Goal: Task Accomplishment & Management: Use online tool/utility

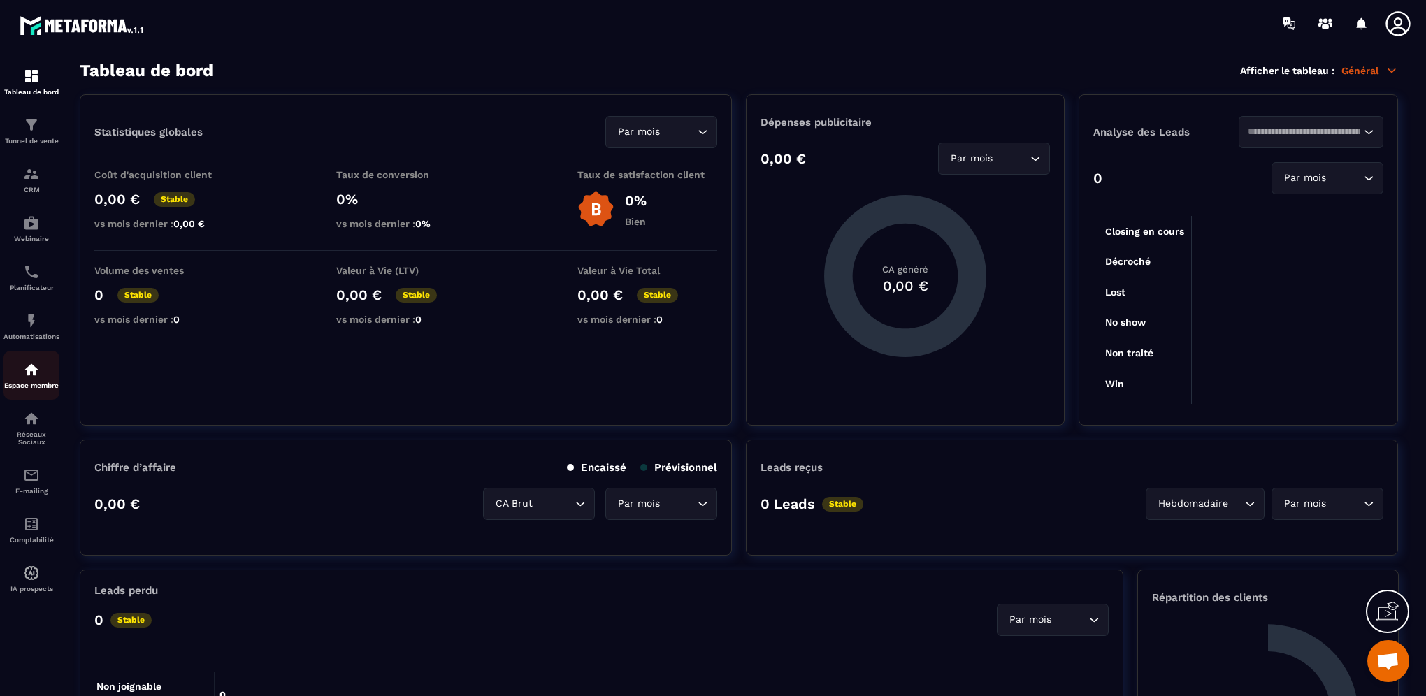
scroll to position [110, 0]
click at [23, 367] on img at bounding box center [31, 369] width 17 height 17
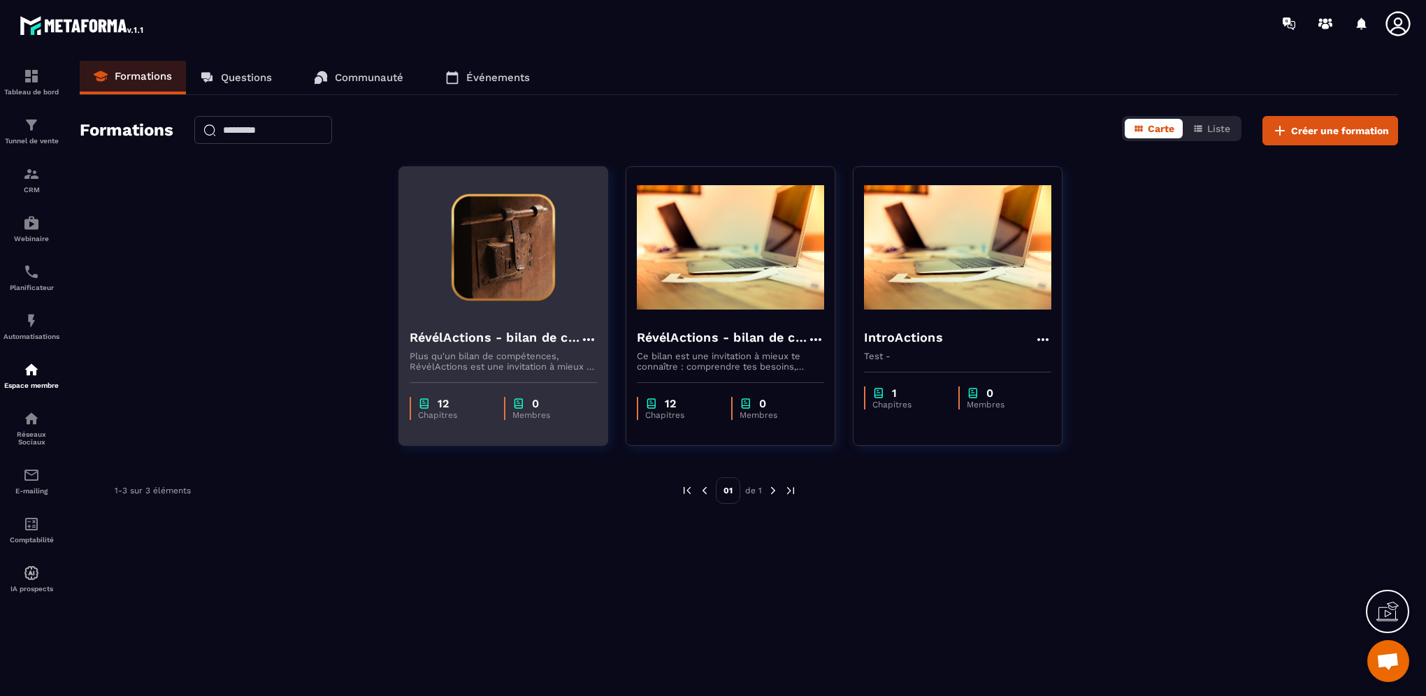
click at [548, 338] on h4 "RévélActions - bilan de compétences" at bounding box center [495, 338] width 171 height 20
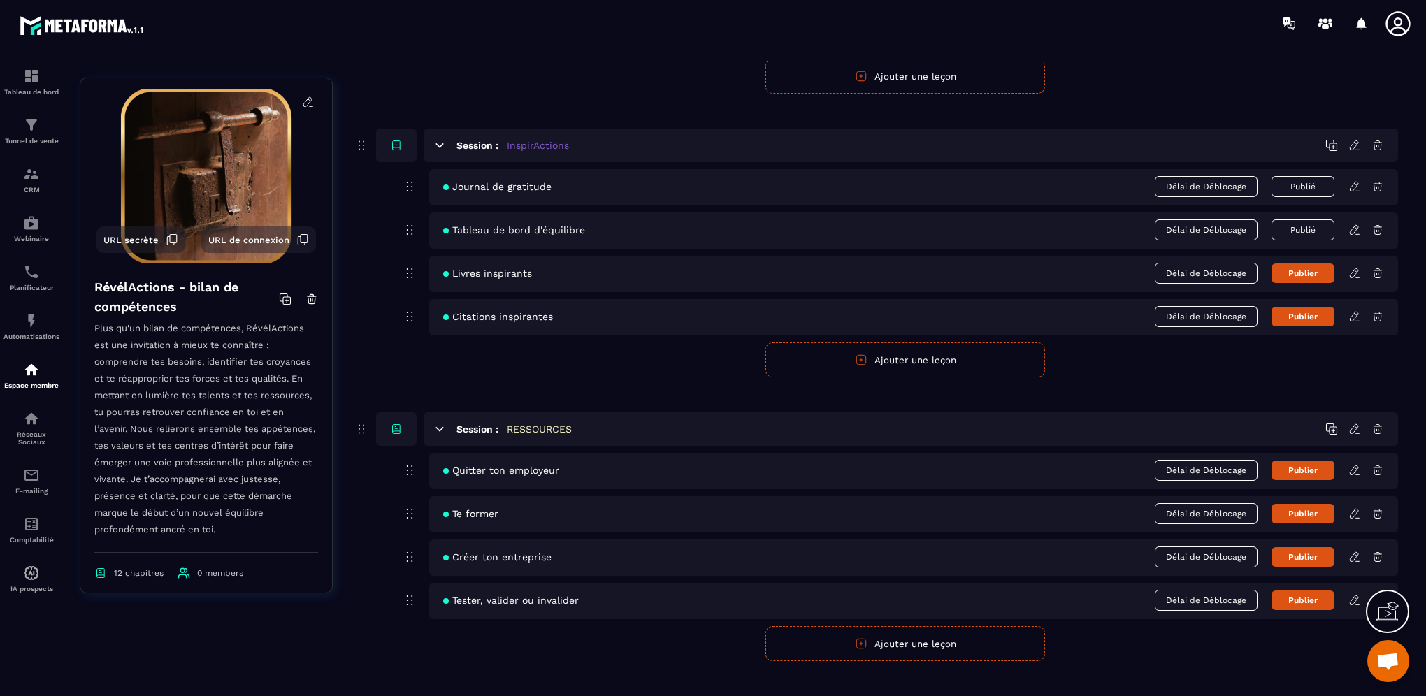
scroll to position [3161, 0]
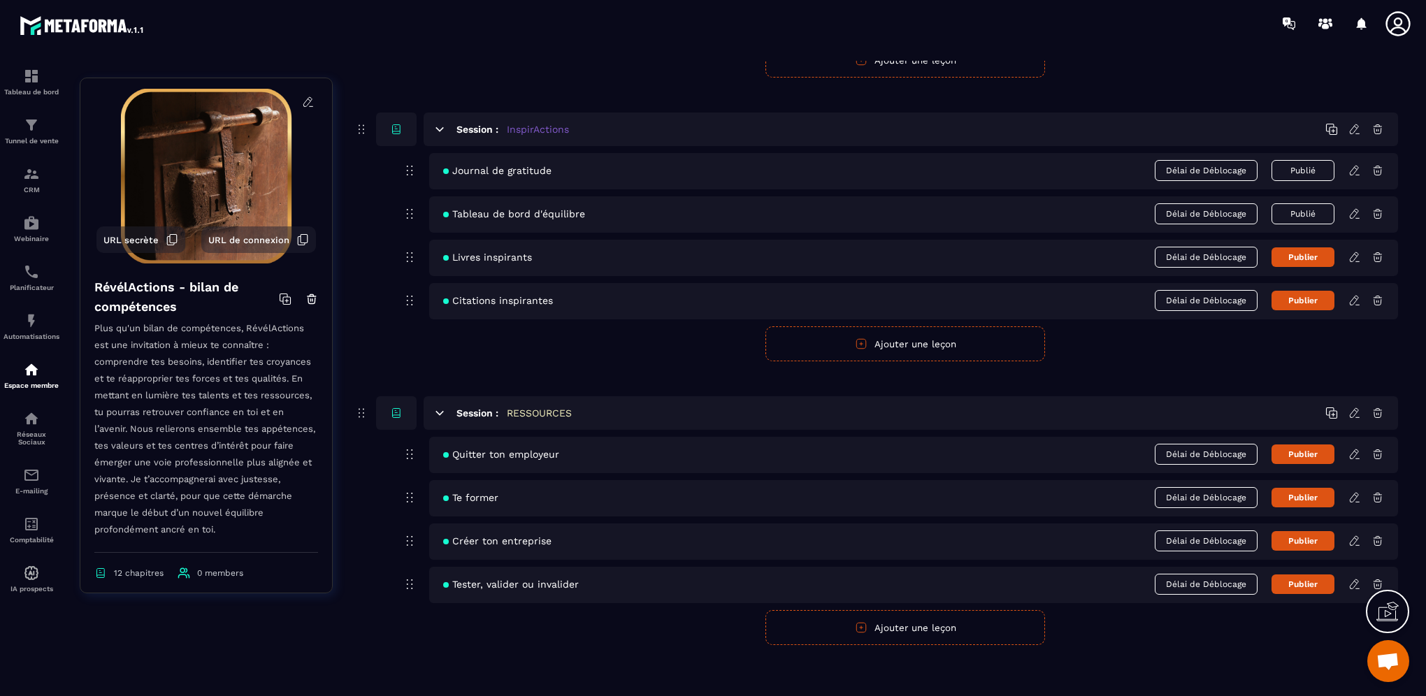
click at [988, 626] on button "Ajouter une leçon" at bounding box center [905, 627] width 280 height 35
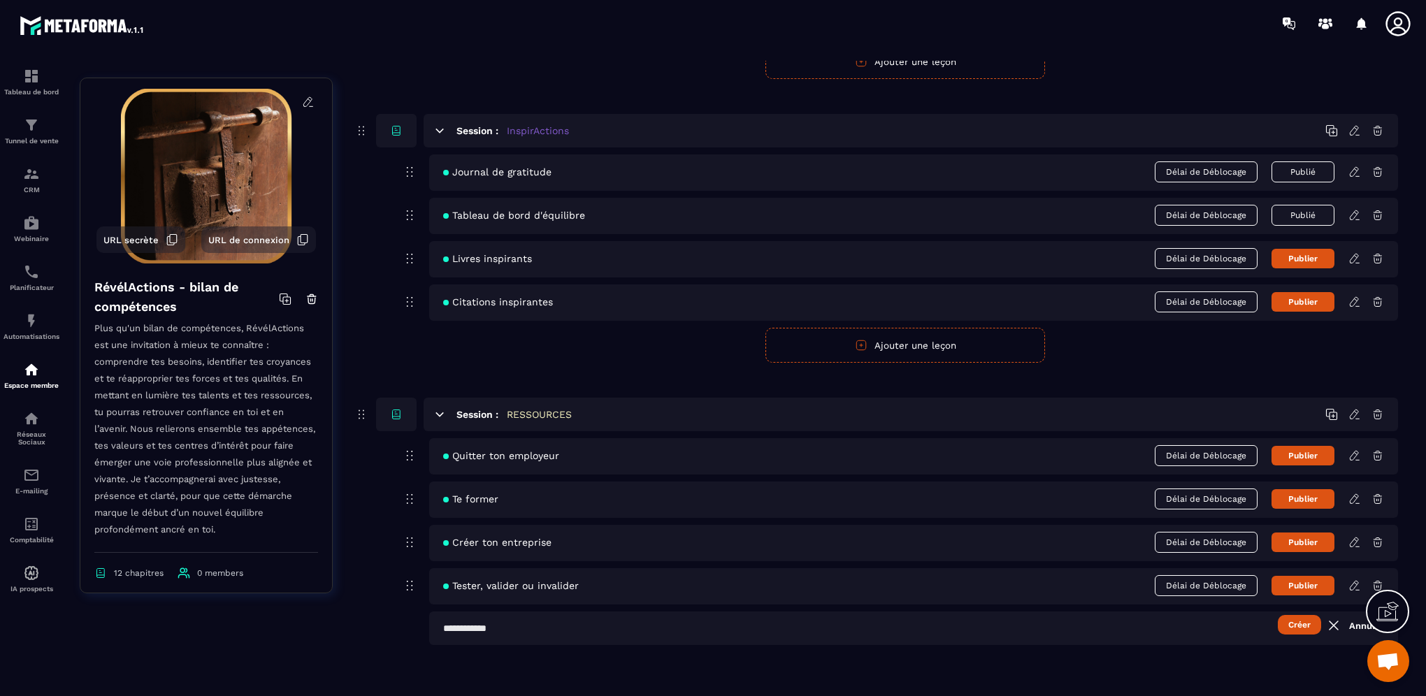
click at [727, 632] on input "text" at bounding box center [913, 629] width 969 height 34
type input "**********"
click at [1303, 619] on button "Créer" at bounding box center [1299, 625] width 43 height 20
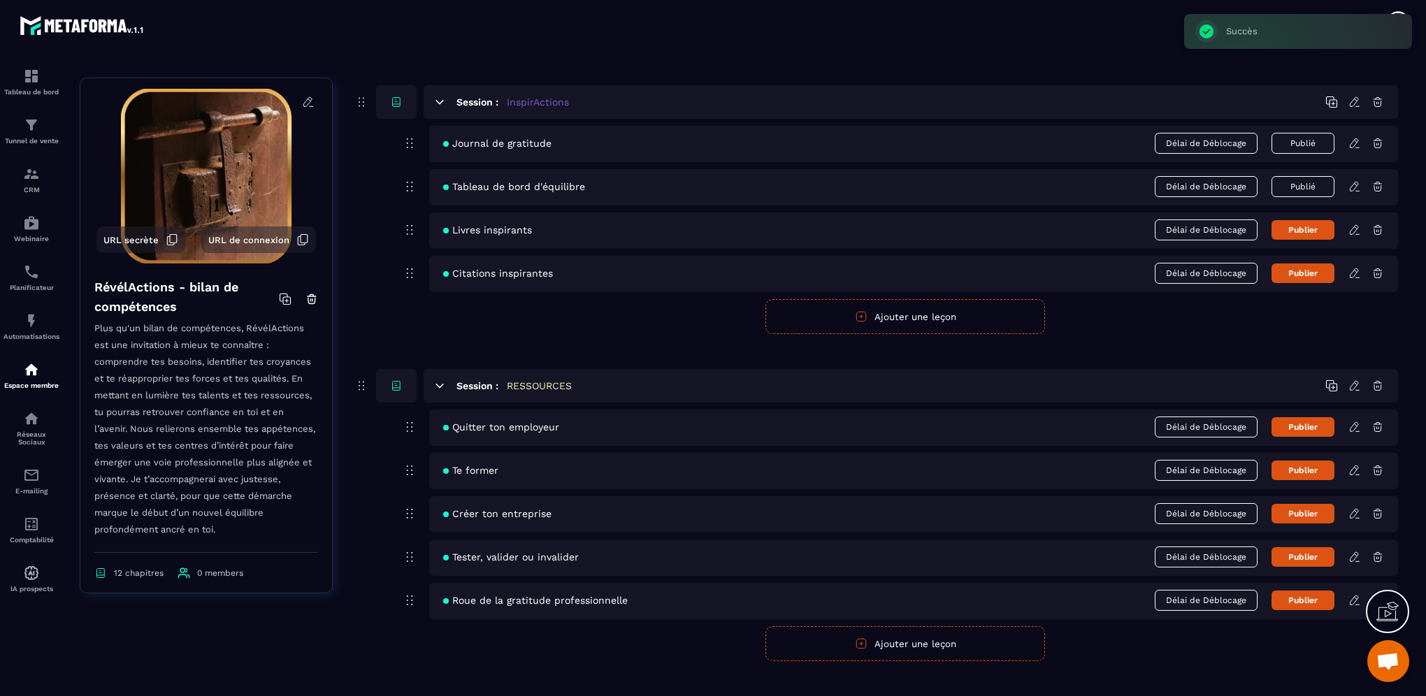
scroll to position [3204, 0]
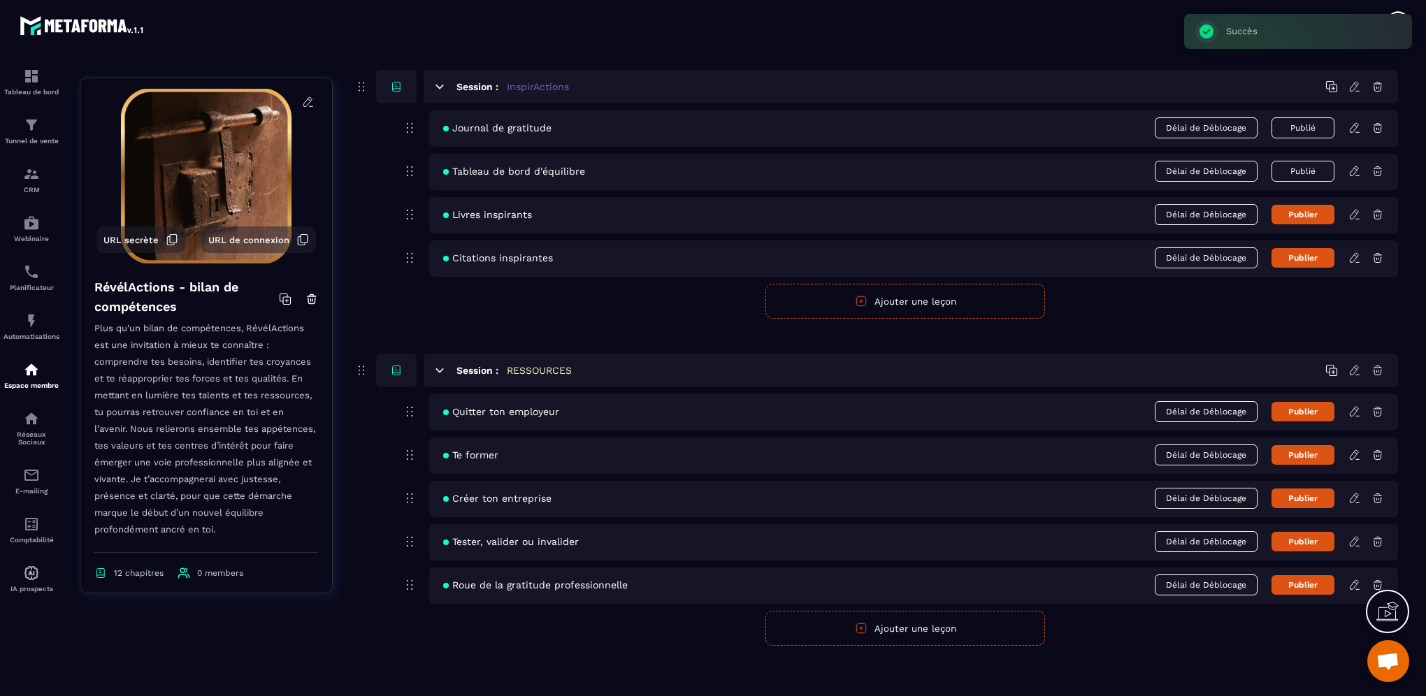
click at [1353, 579] on icon at bounding box center [1354, 585] width 13 height 13
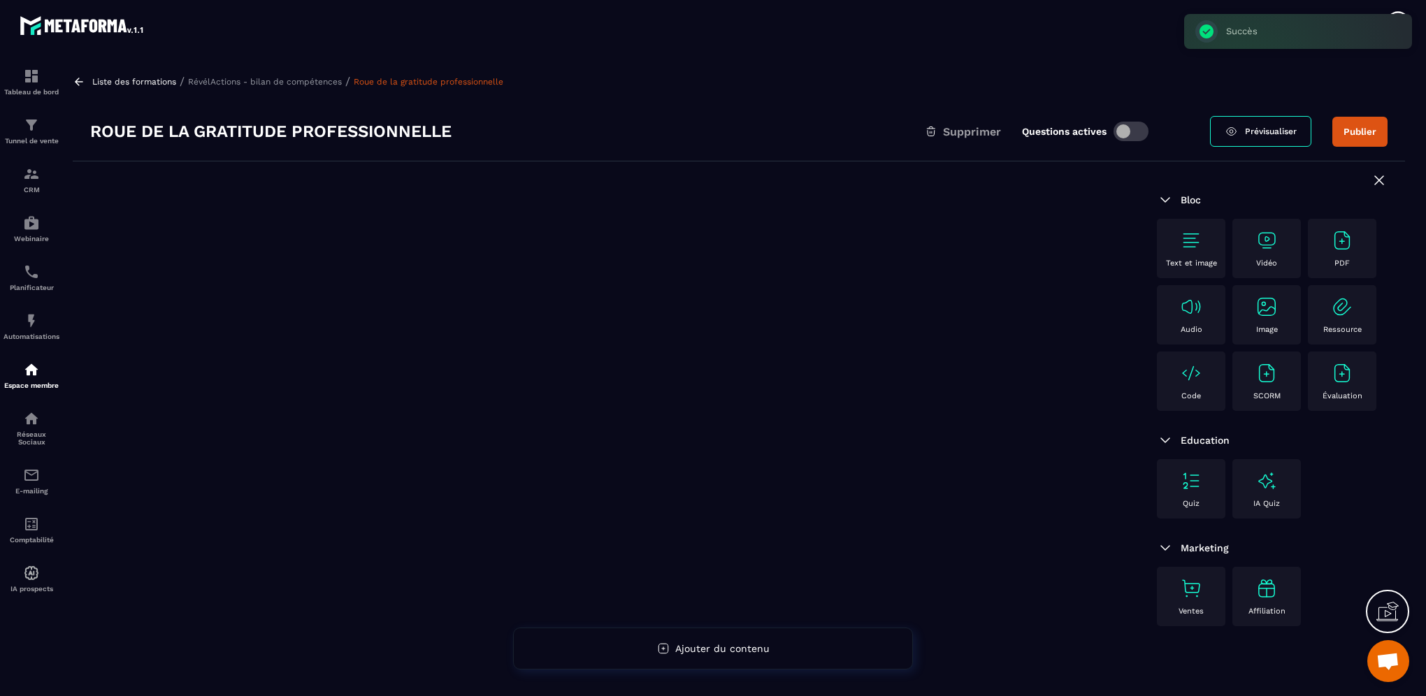
click at [1189, 381] on img at bounding box center [1191, 373] width 22 height 22
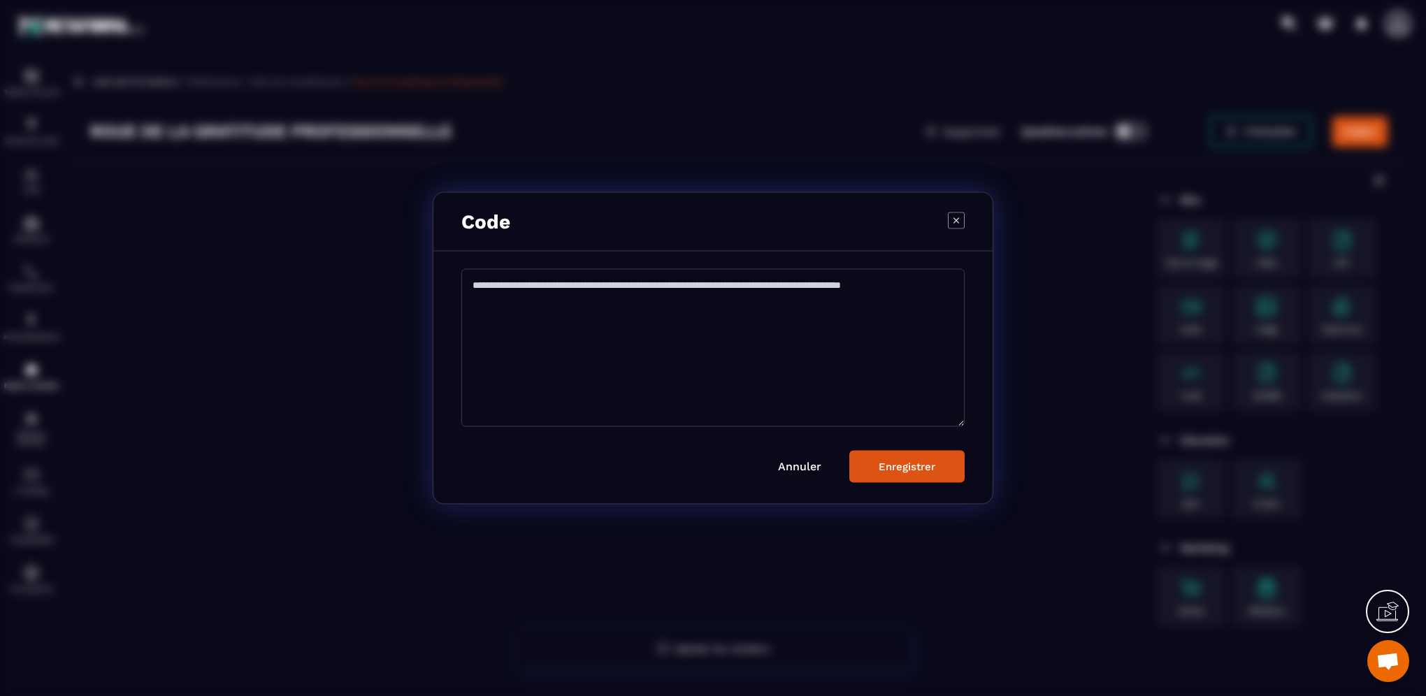
click at [503, 302] on textarea "Modal window" at bounding box center [712, 348] width 503 height 158
paste textarea "**********"
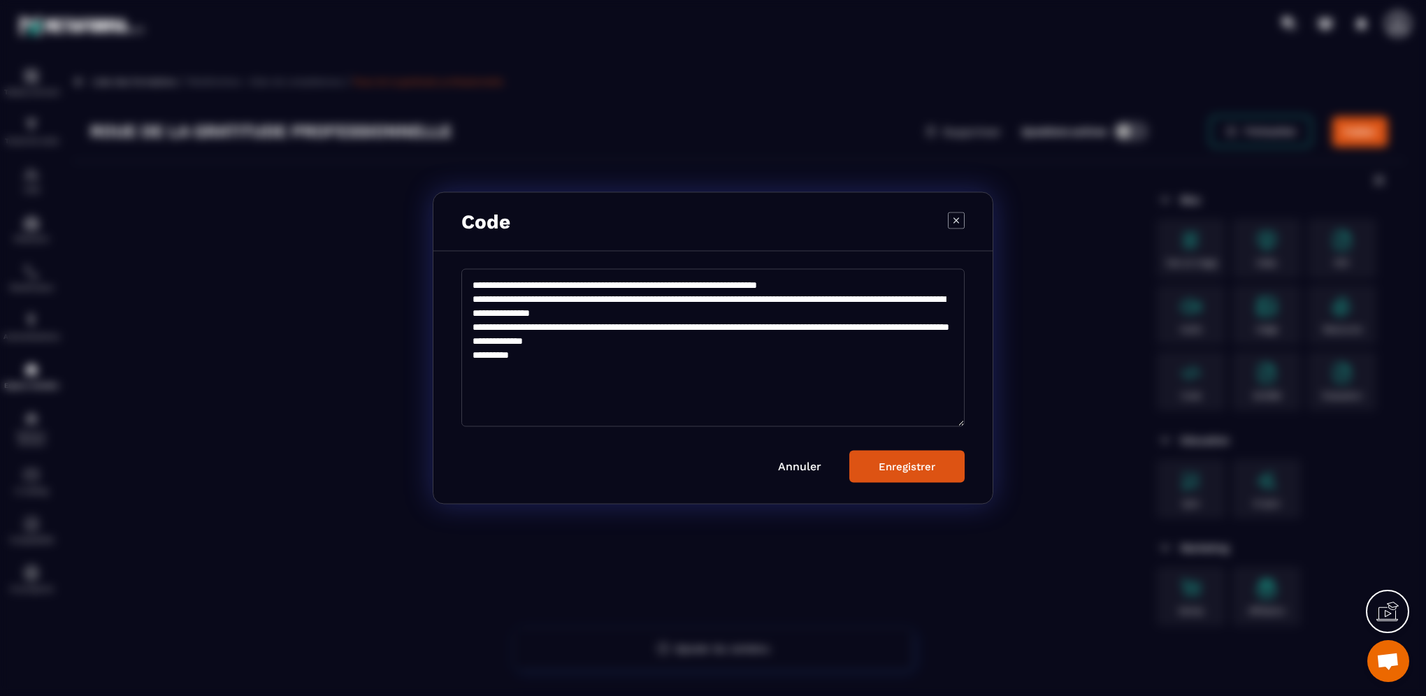
type textarea "**********"
click at [911, 477] on button "Enregistrer" at bounding box center [906, 467] width 115 height 32
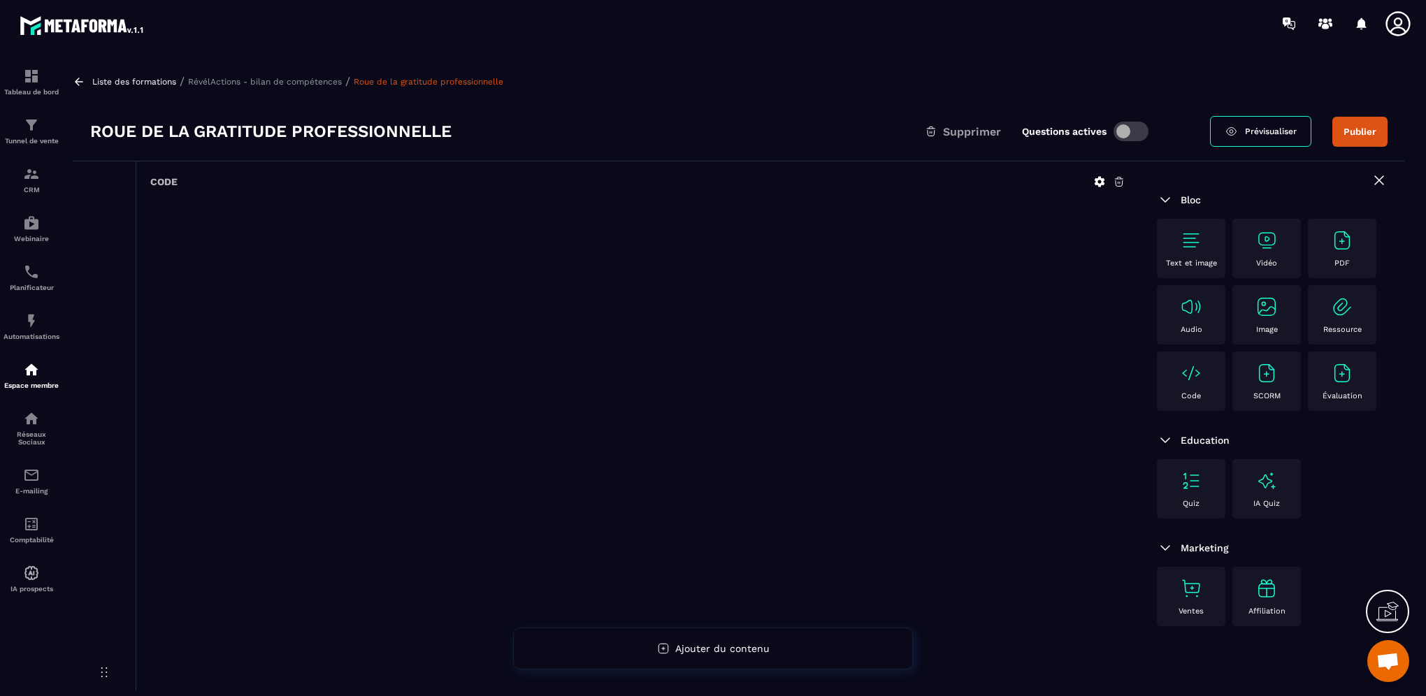
click at [1119, 178] on icon at bounding box center [1119, 182] width 8 height 9
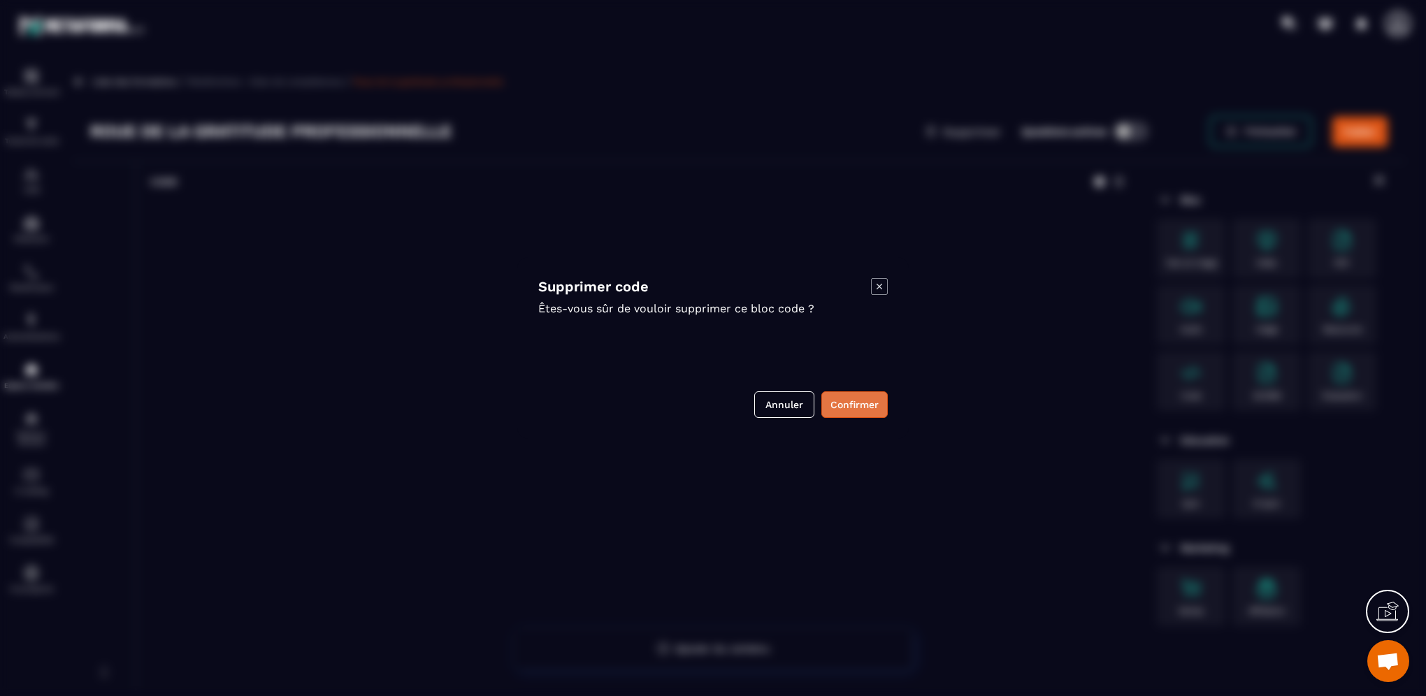
click at [864, 398] on button "Confirmer" at bounding box center [854, 404] width 66 height 27
